Goal: Book appointment/travel/reservation

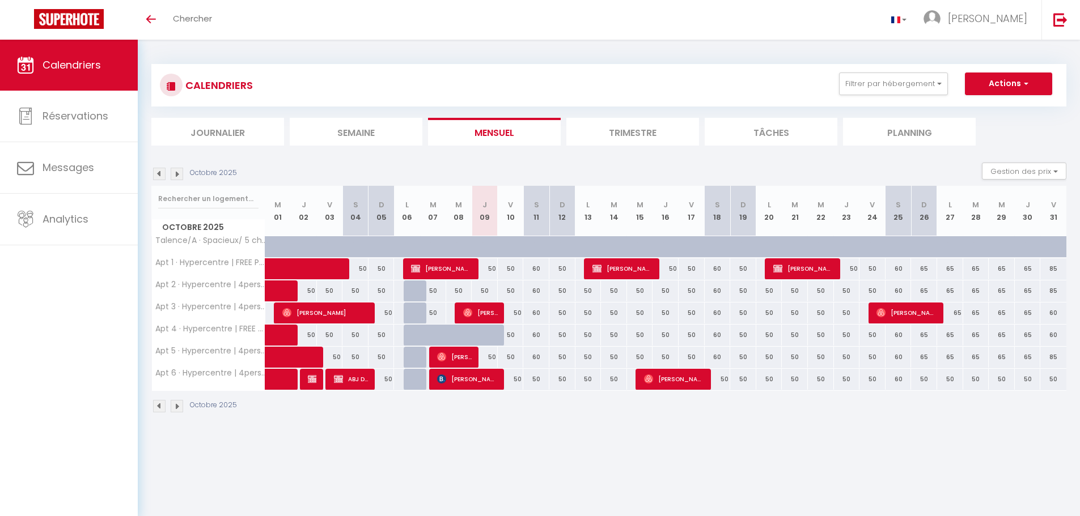
click at [698, 477] on body "🟢 Des questions ou besoin d'assistance pour la migration AirBnB? Prenez rdv >>>…" at bounding box center [540, 298] width 1080 height 516
click at [180, 405] on img at bounding box center [177, 406] width 12 height 12
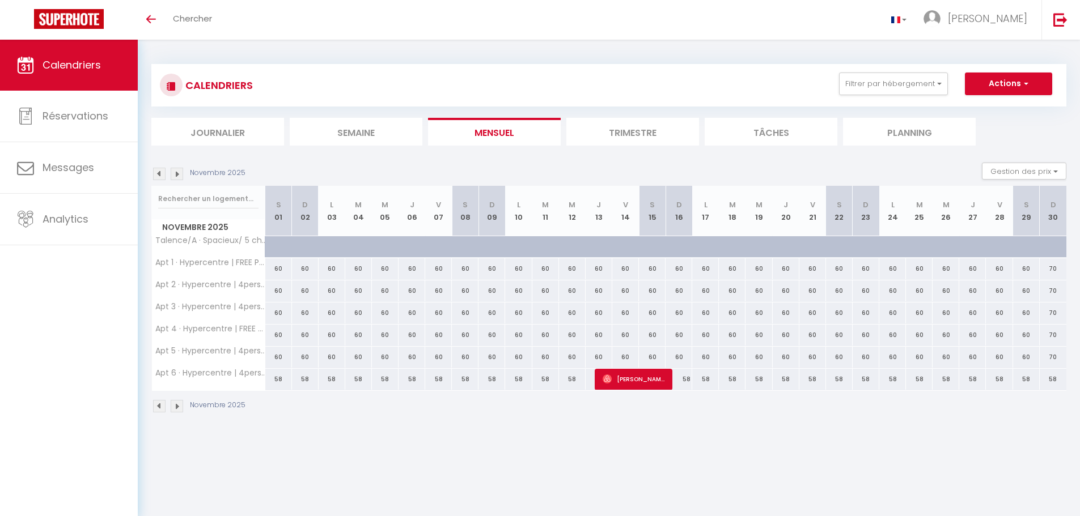
click at [184, 414] on div "Novembre 2025" at bounding box center [608, 407] width 915 height 33
click at [182, 409] on img at bounding box center [177, 406] width 12 height 12
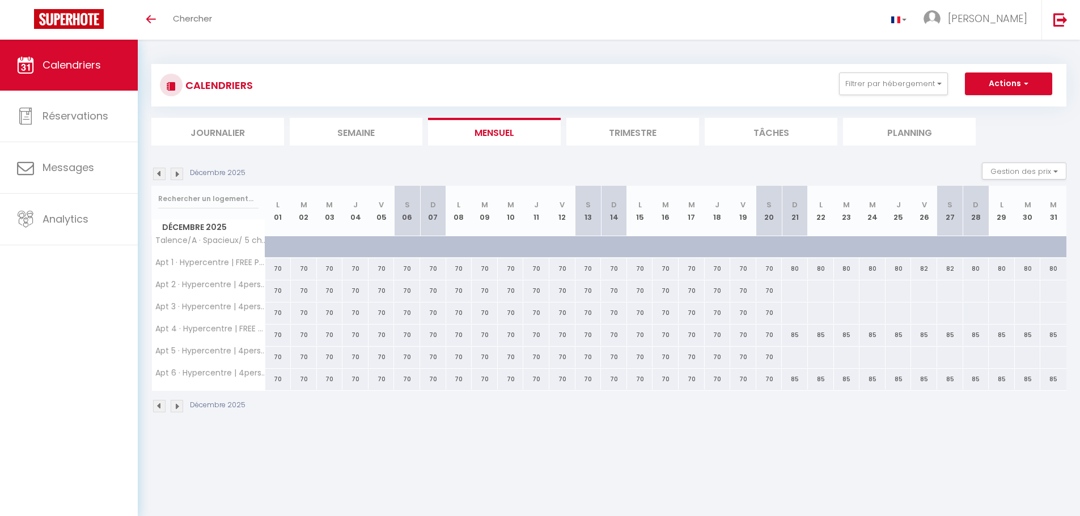
click at [179, 409] on img at bounding box center [177, 406] width 12 height 12
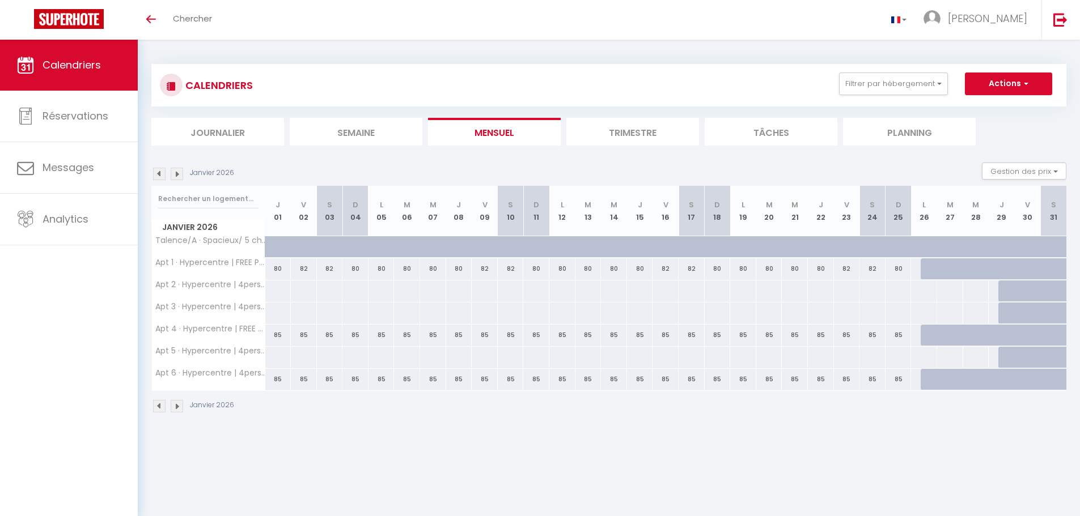
click at [179, 409] on img at bounding box center [177, 406] width 12 height 12
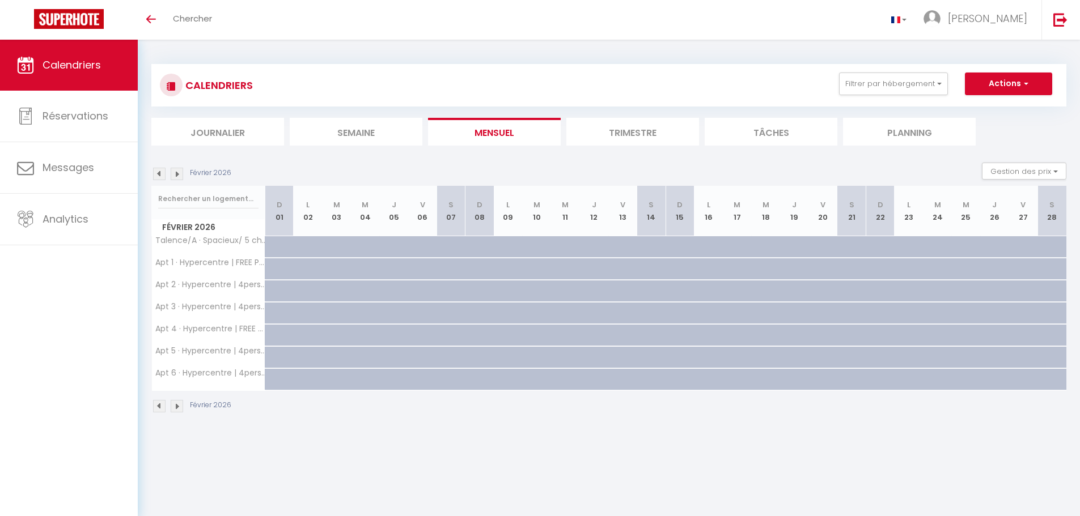
click at [157, 405] on img at bounding box center [159, 406] width 12 height 12
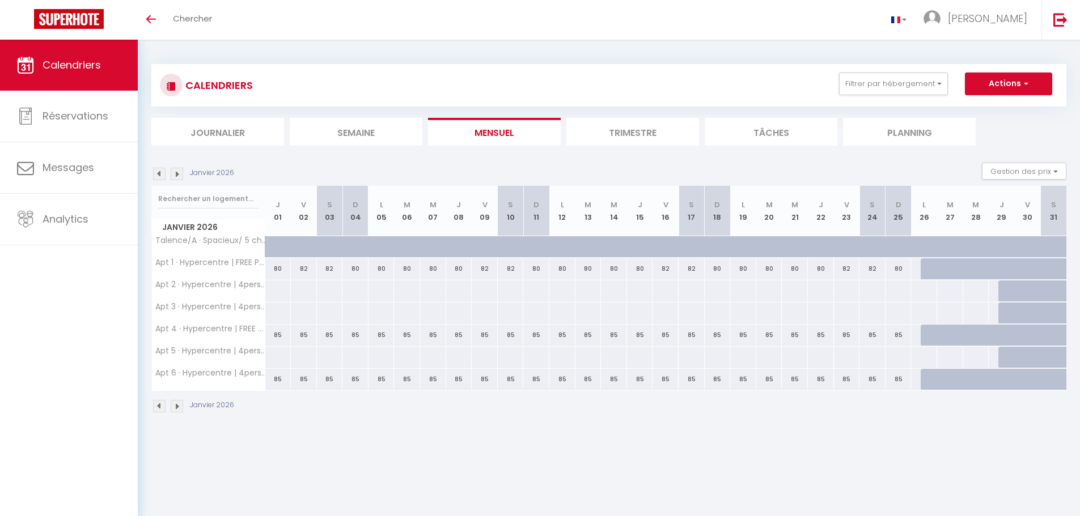
click at [181, 407] on img at bounding box center [177, 406] width 12 height 12
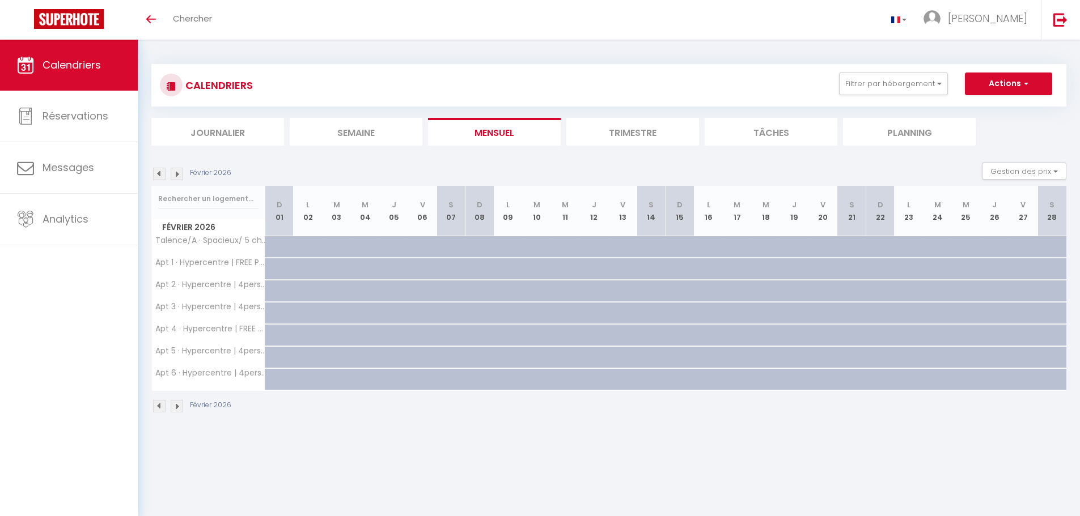
click at [178, 407] on img at bounding box center [177, 406] width 12 height 12
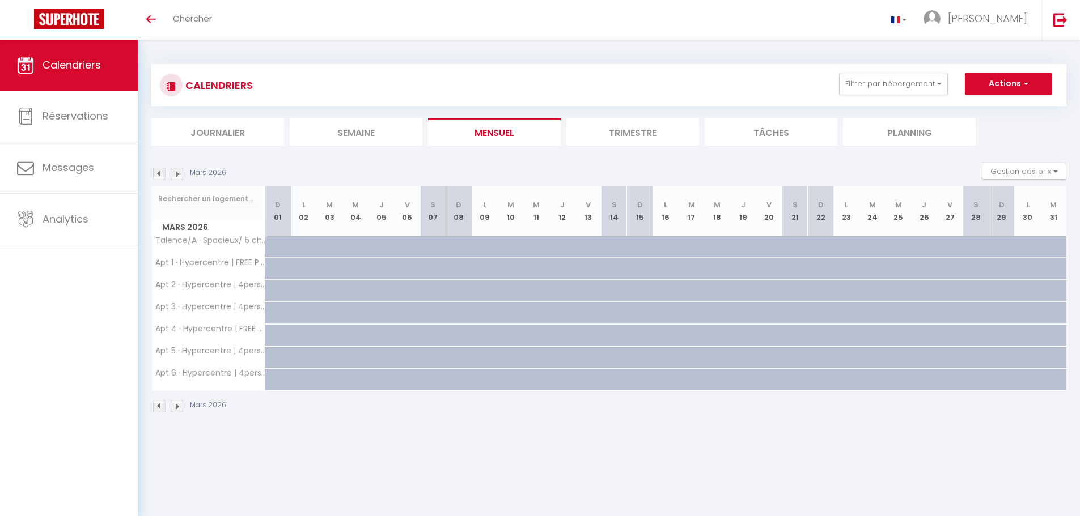
click at [178, 407] on img at bounding box center [177, 406] width 12 height 12
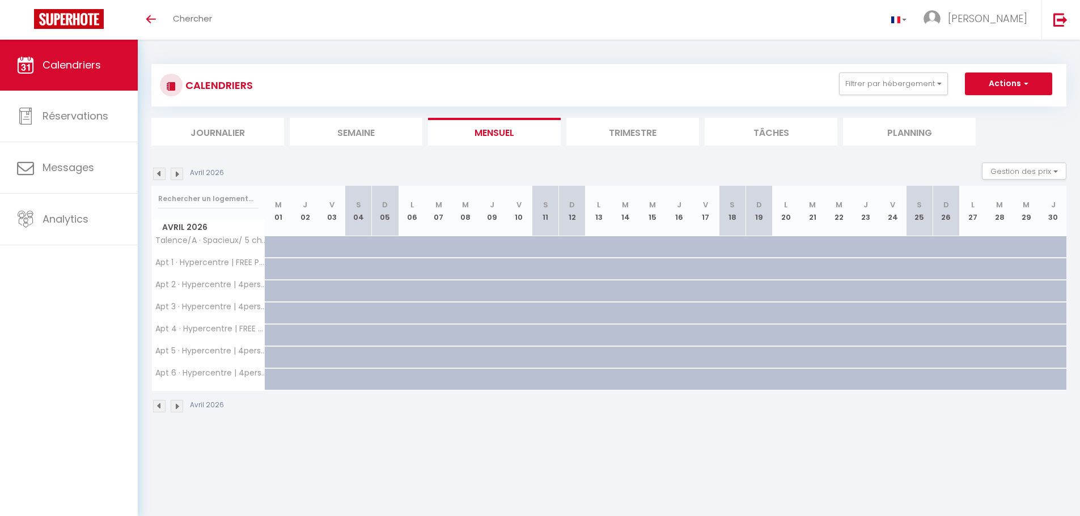
click at [178, 407] on img at bounding box center [177, 406] width 12 height 12
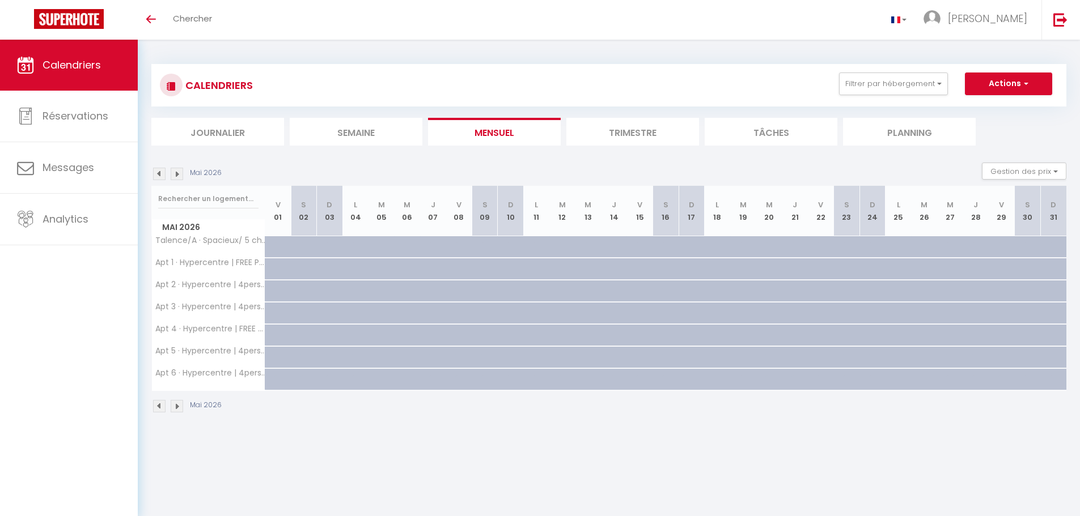
click at [178, 407] on img at bounding box center [177, 406] width 12 height 12
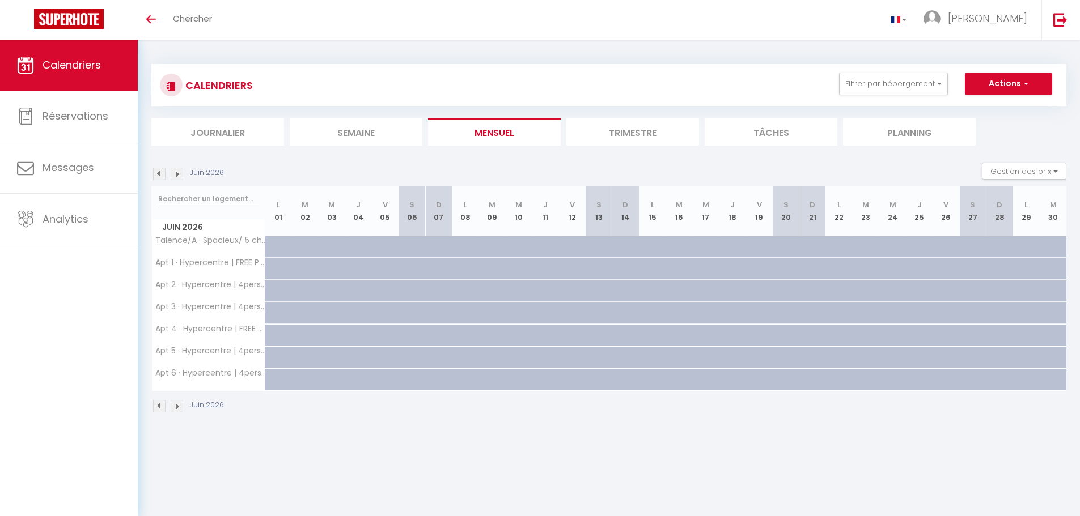
click at [178, 407] on img at bounding box center [177, 406] width 12 height 12
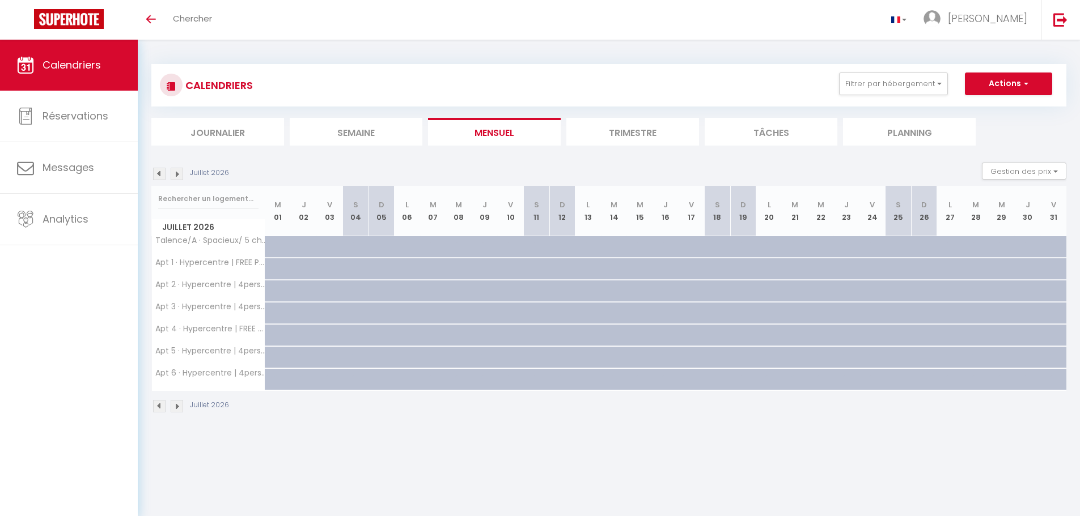
click at [178, 407] on img at bounding box center [177, 406] width 12 height 12
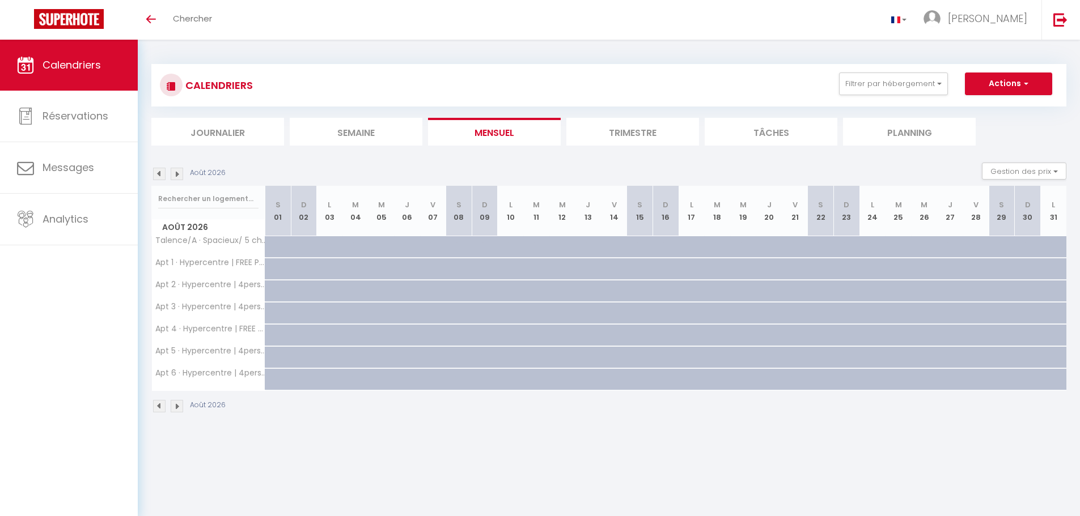
click at [157, 411] on img at bounding box center [159, 406] width 12 height 12
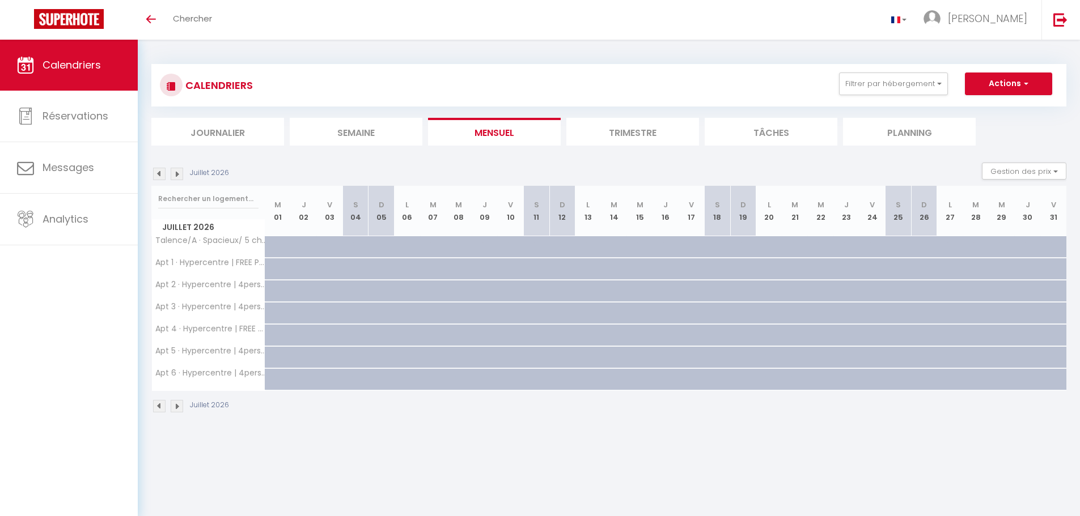
click at [159, 409] on img at bounding box center [159, 406] width 12 height 12
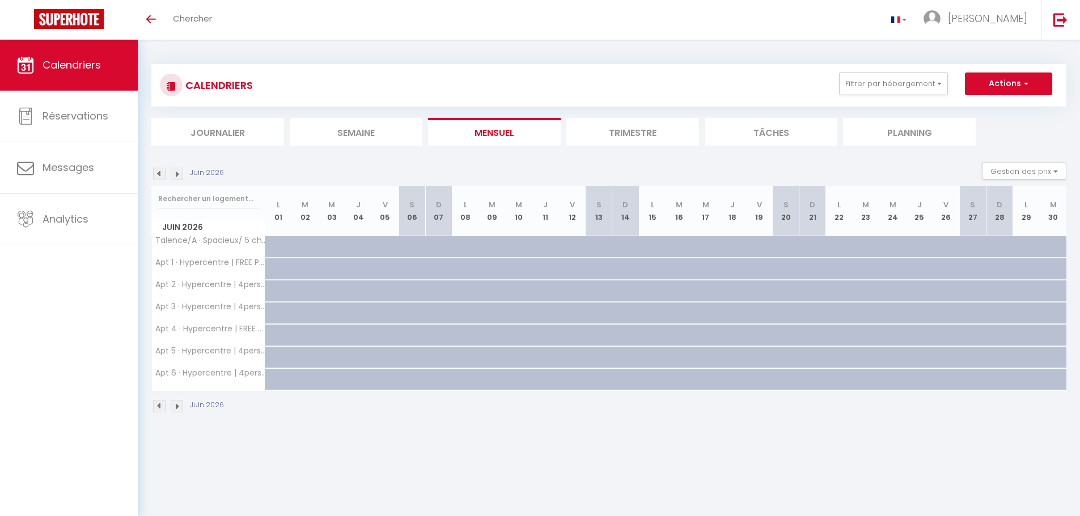
click at [159, 409] on img at bounding box center [159, 406] width 12 height 12
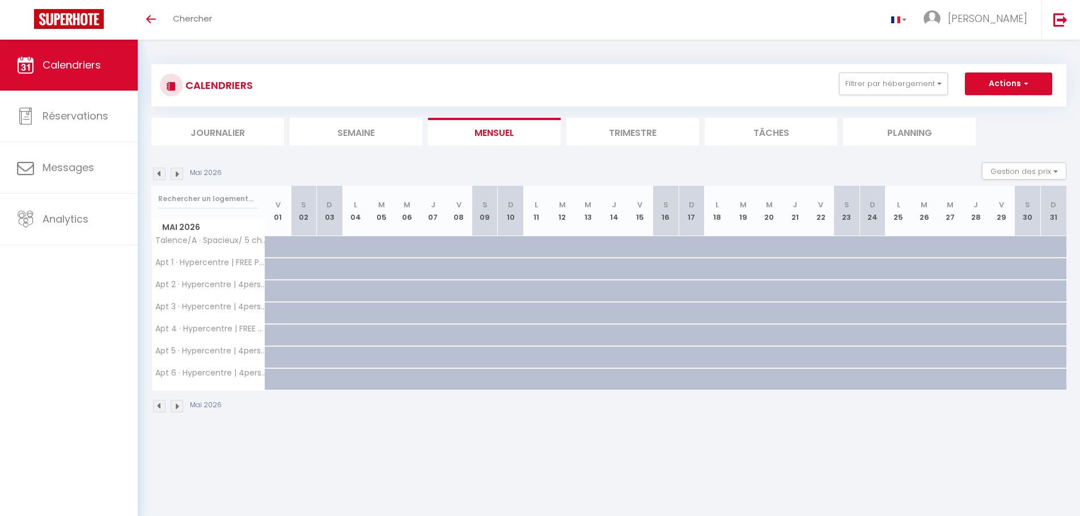
click at [159, 409] on img at bounding box center [159, 406] width 12 height 12
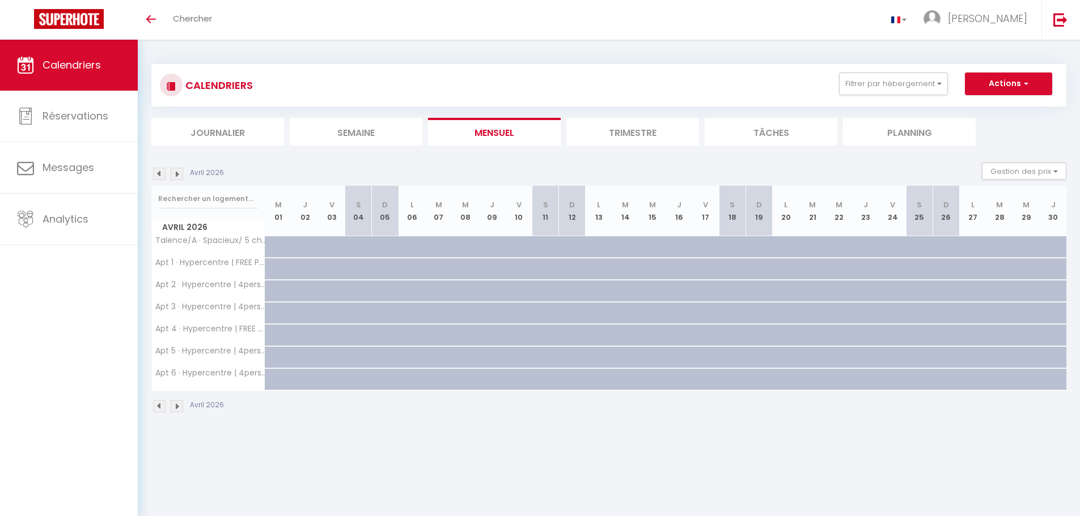
click at [159, 409] on img at bounding box center [159, 406] width 12 height 12
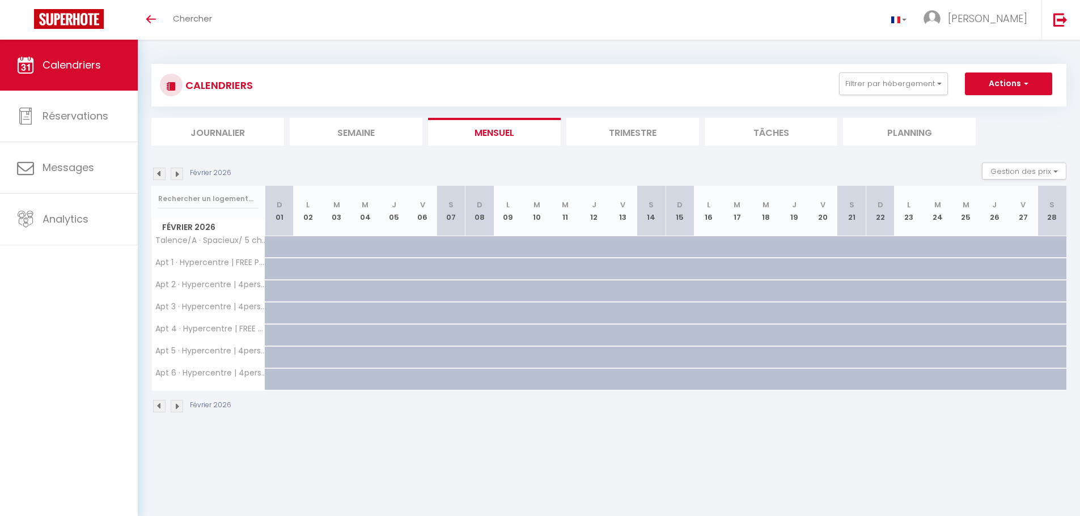
click at [159, 409] on img at bounding box center [159, 406] width 12 height 12
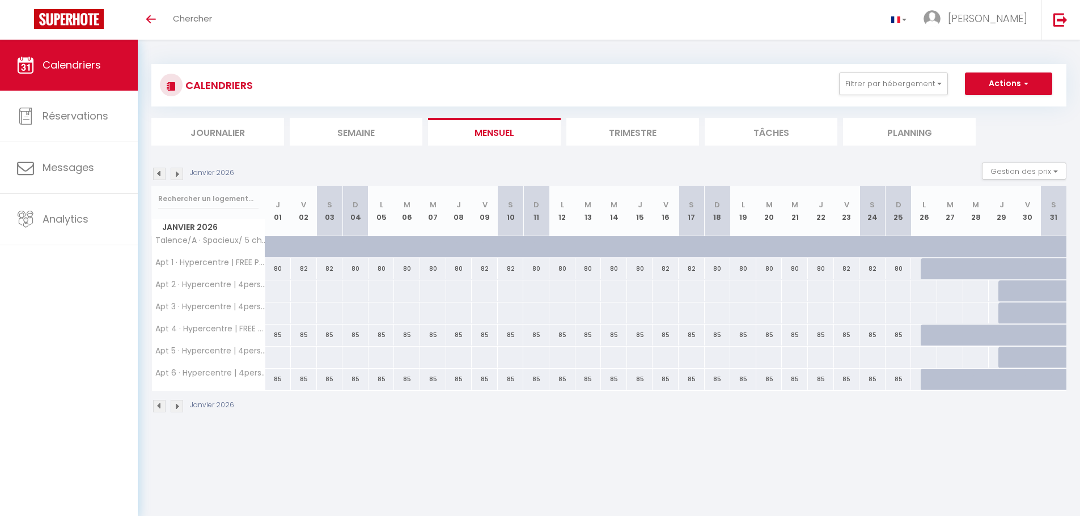
click at [159, 409] on img at bounding box center [159, 406] width 12 height 12
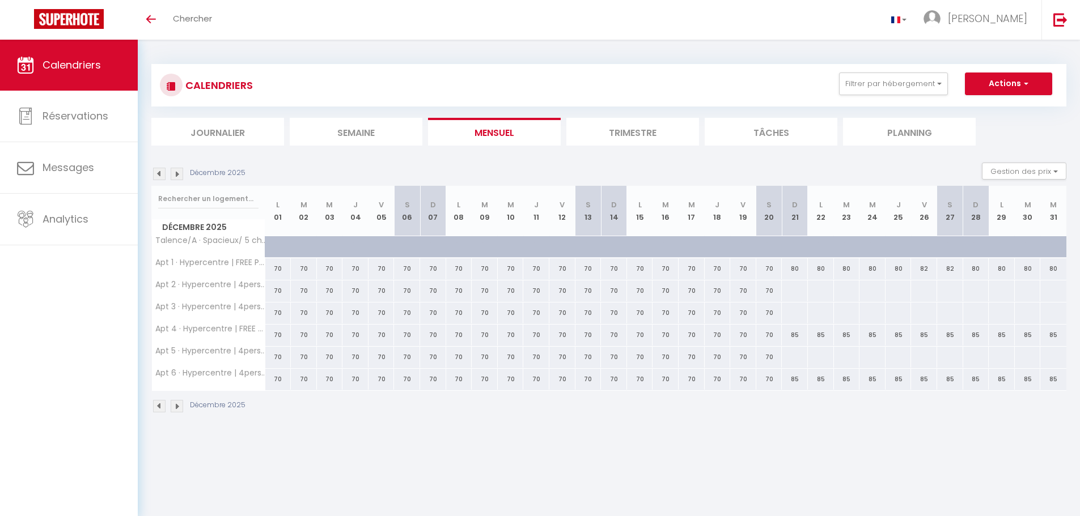
click at [159, 409] on img at bounding box center [159, 406] width 12 height 12
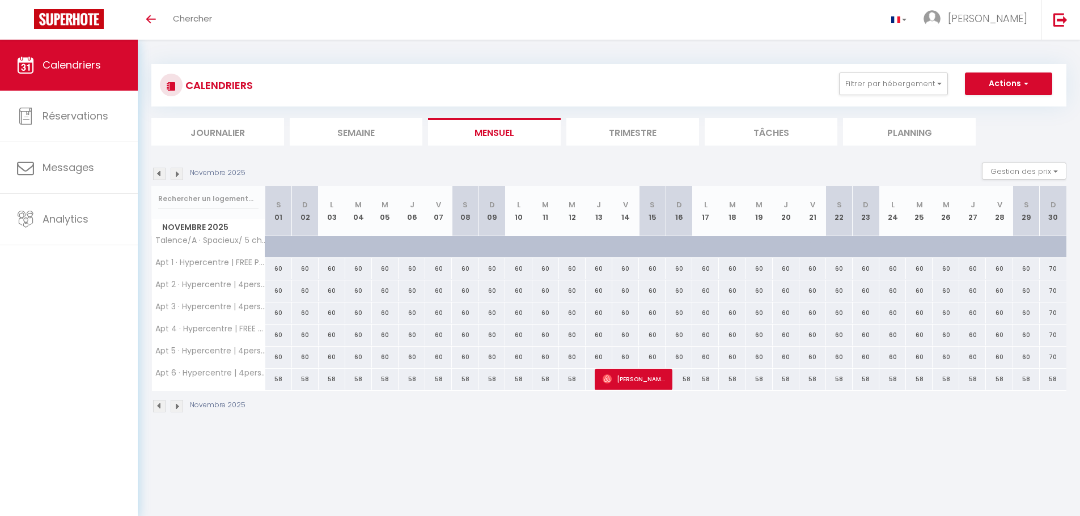
click at [159, 409] on img at bounding box center [159, 406] width 12 height 12
